Goal: Entertainment & Leisure: Browse casually

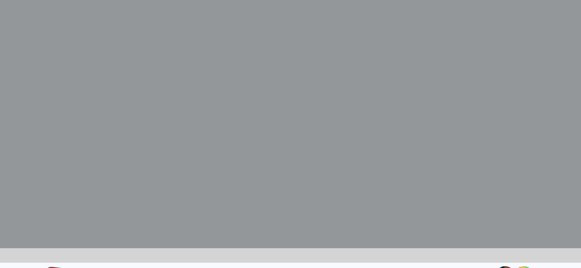
scroll to position [242, 0]
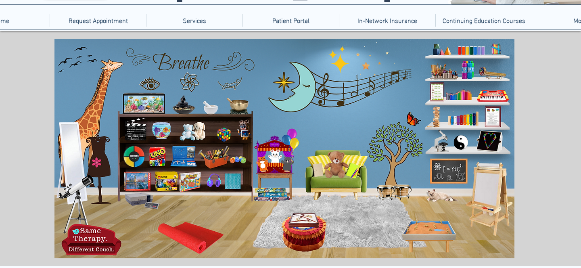
scroll to position [71, 0]
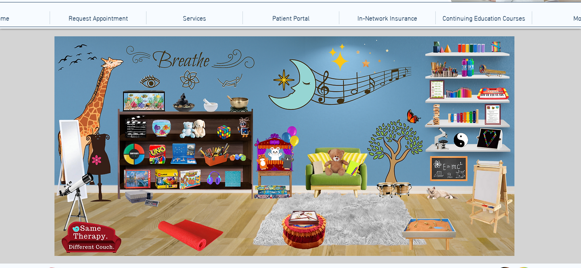
click at [92, 114] on icon "main content" at bounding box center [101, 96] width 30 height 68
click at [490, 93] on icon "main content" at bounding box center [492, 92] width 31 height 13
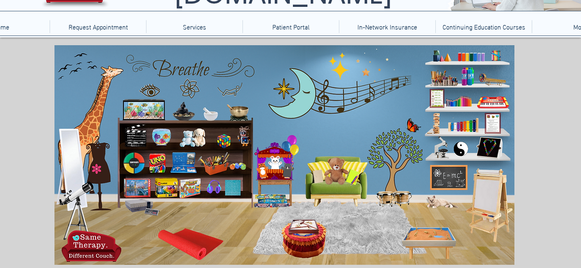
scroll to position [64, 0]
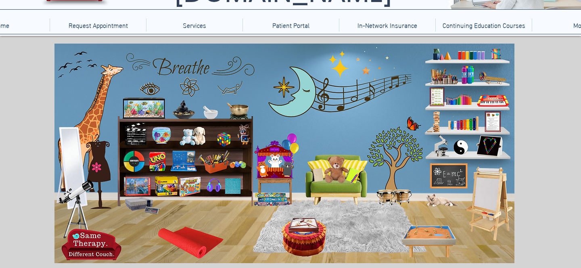
click at [470, 75] on icon "An image of bottles of bubbles that when clicked brings you to a bubble blowing…" at bounding box center [467, 76] width 12 height 20
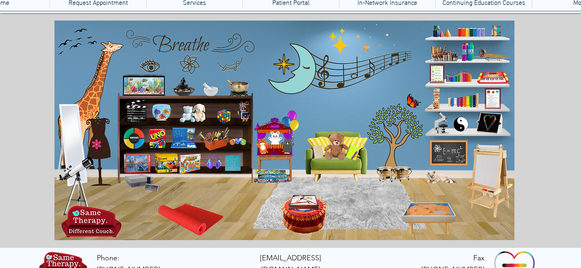
scroll to position [88, 0]
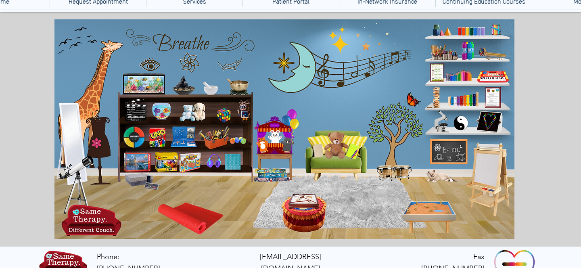
click at [436, 94] on icon "An image of a Jenga game that when clicked brings you to a Jenga game website." at bounding box center [433, 98] width 11 height 21
click at [448, 149] on icon "An image of a chalkboard with E=MC squared on it that when clicked brings you t…" at bounding box center [448, 151] width 34 height 23
click at [436, 71] on icon "An image of garden yoga for kids that when clicked brings you to garden yoga fo…" at bounding box center [435, 74] width 13 height 19
click at [461, 123] on icon "An image of a ying-yang that when clicked brings you to some other games." at bounding box center [459, 123] width 17 height 17
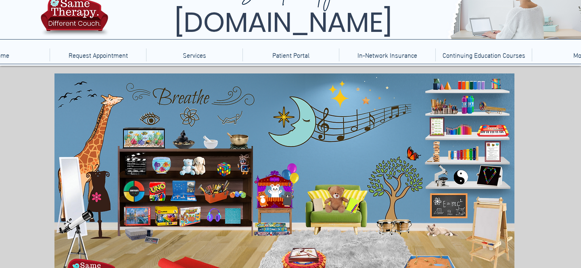
scroll to position [29, 0]
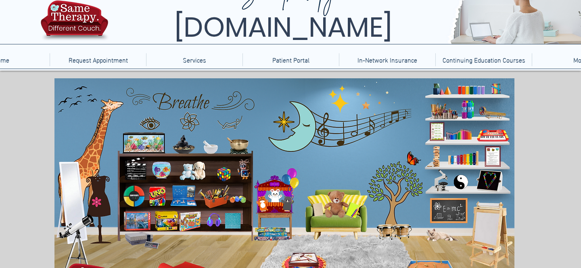
click at [467, 105] on icon "An image of bottles of bubbles that when clicked brings you to a bubble blowing…" at bounding box center [467, 110] width 12 height 20
click at [468, 87] on icon "main content" at bounding box center [469, 87] width 30 height 11
